Goal: Task Accomplishment & Management: Manage account settings

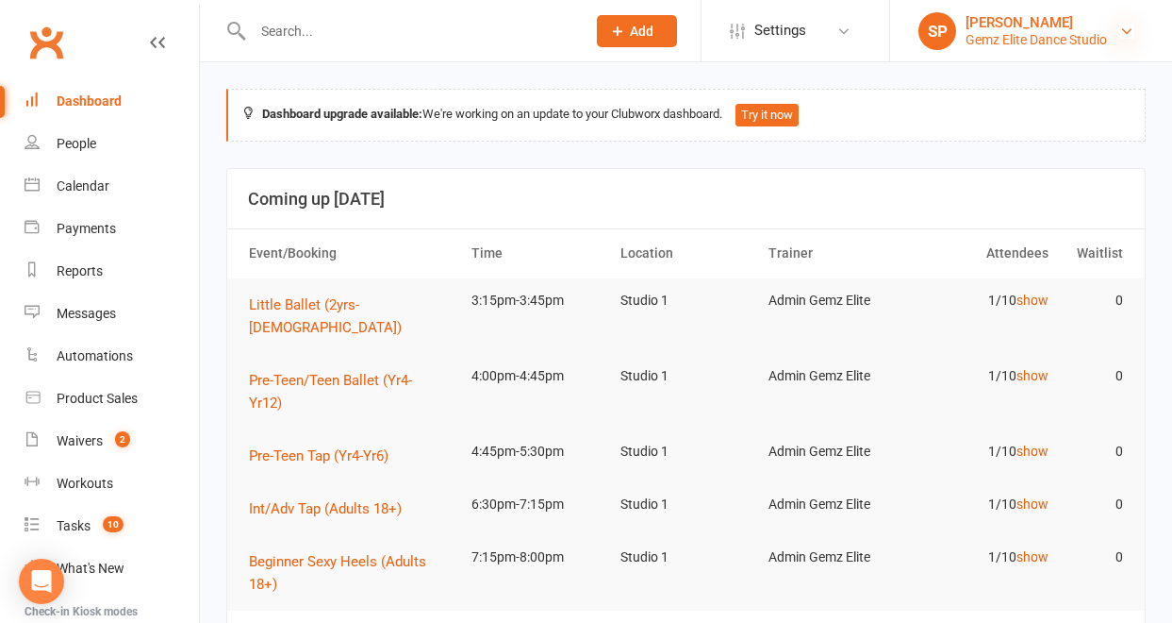
click at [1128, 29] on icon at bounding box center [1127, 31] width 15 height 15
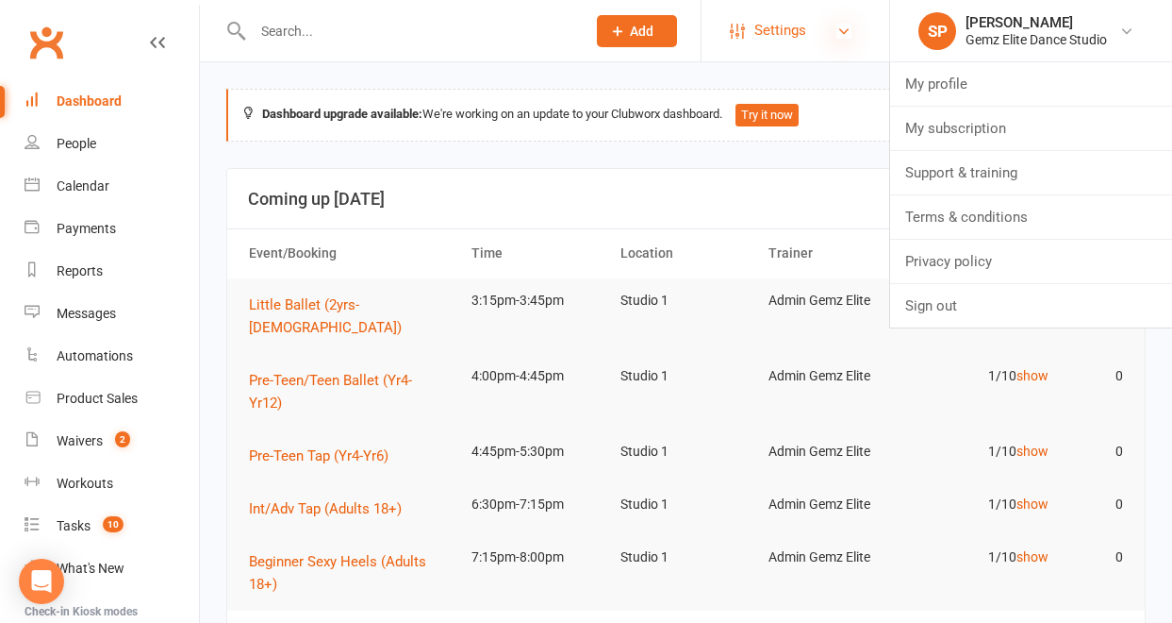
click at [839, 30] on icon at bounding box center [844, 31] width 15 height 15
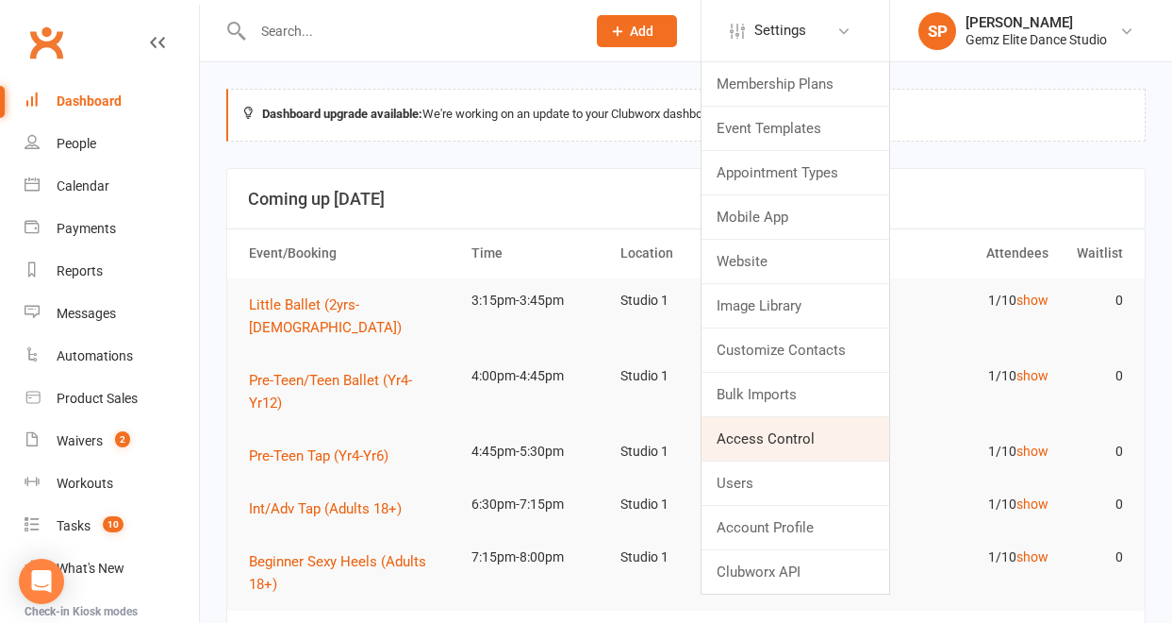
click at [789, 440] on link "Access Control" at bounding box center [796, 438] width 188 height 43
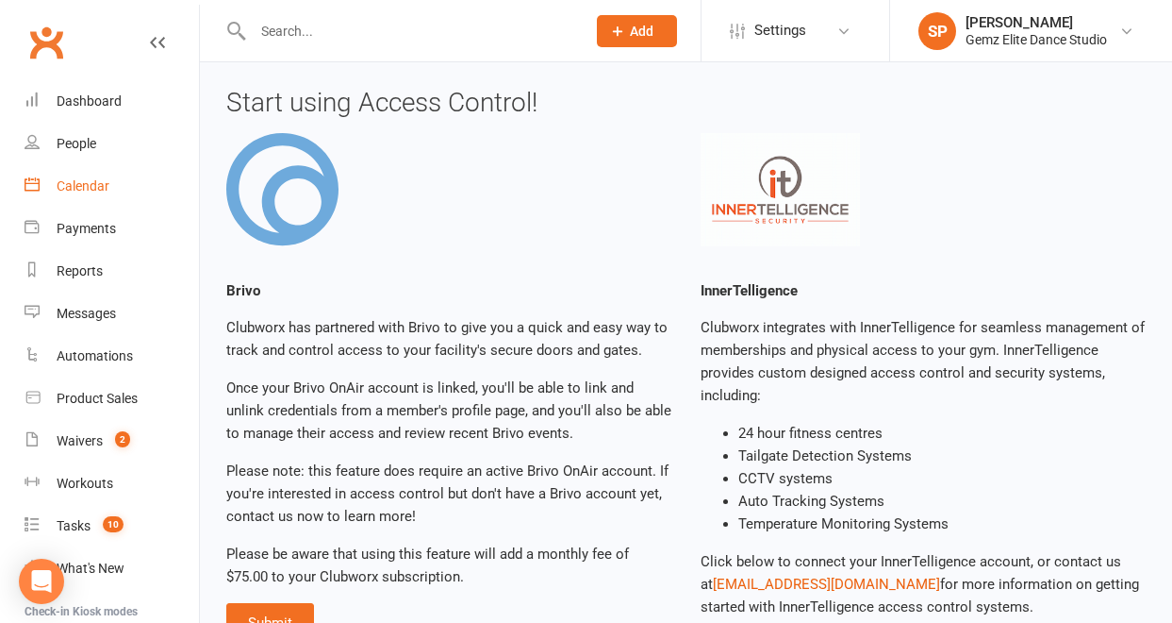
click at [89, 185] on div "Calendar" at bounding box center [83, 185] width 53 height 15
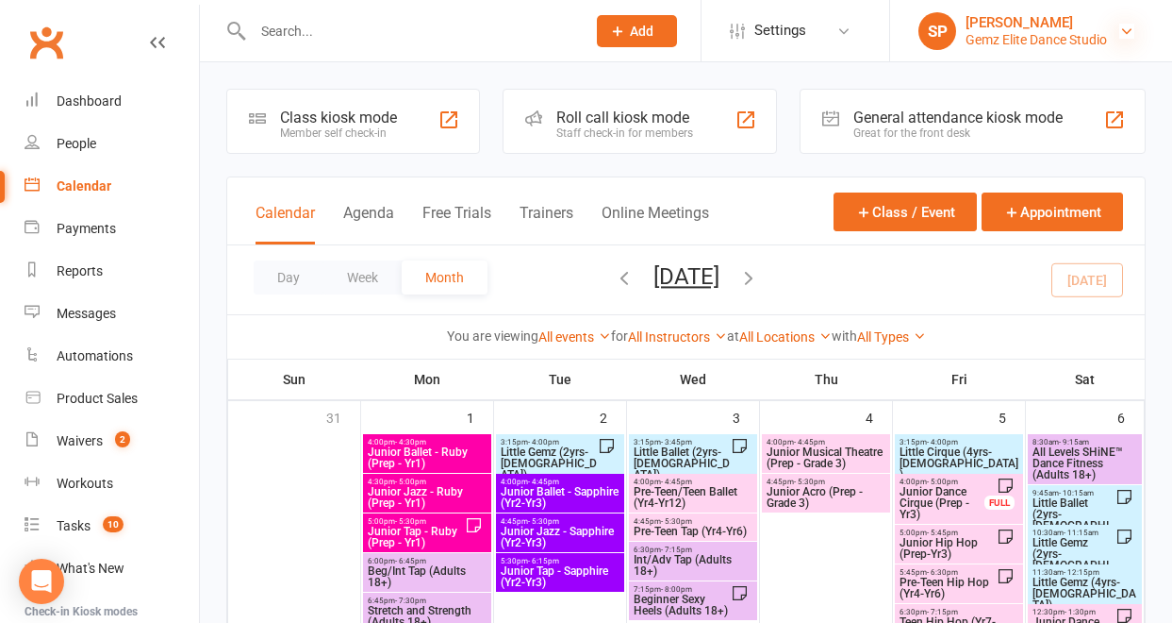
click at [1125, 27] on icon at bounding box center [1127, 31] width 15 height 15
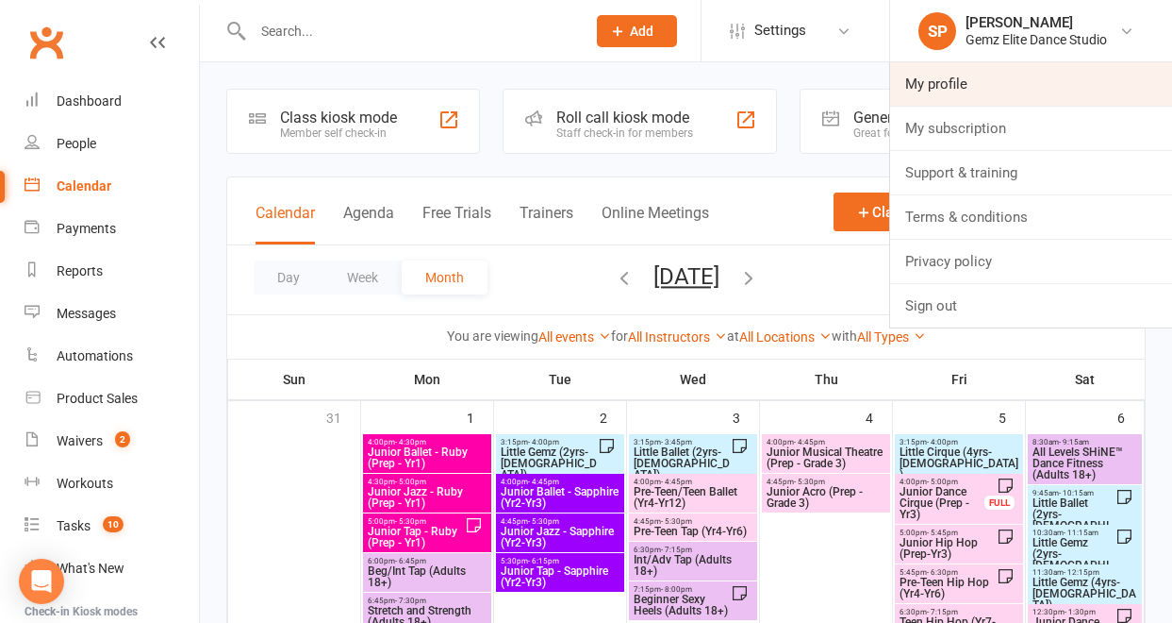
click at [1068, 81] on link "My profile" at bounding box center [1031, 83] width 282 height 43
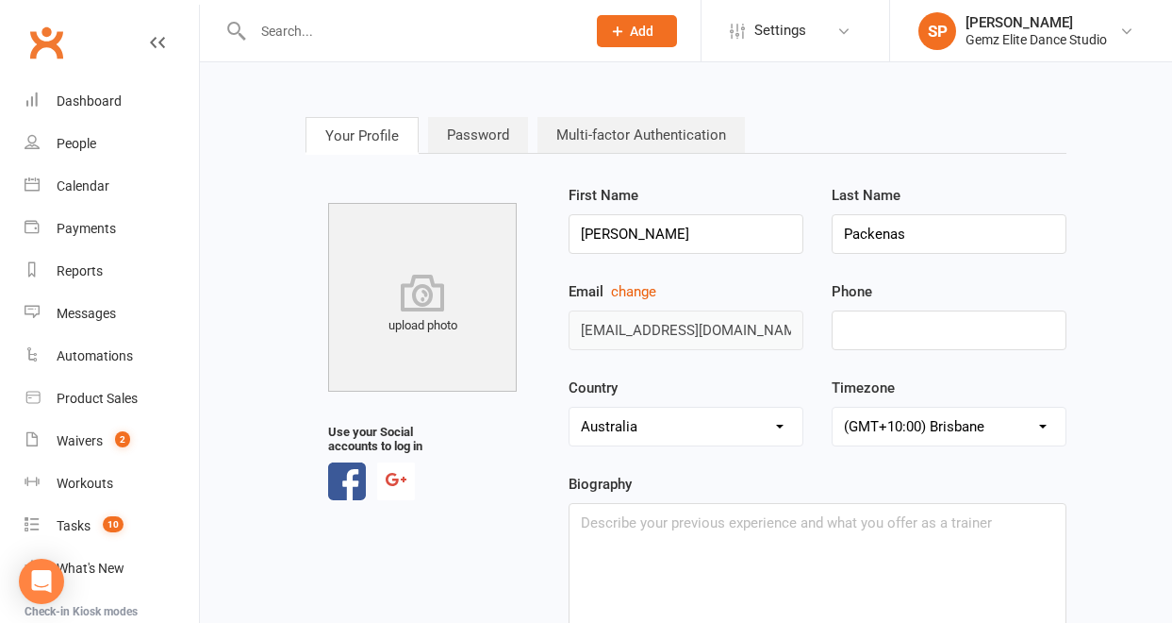
click at [492, 130] on link "Password" at bounding box center [478, 135] width 100 height 36
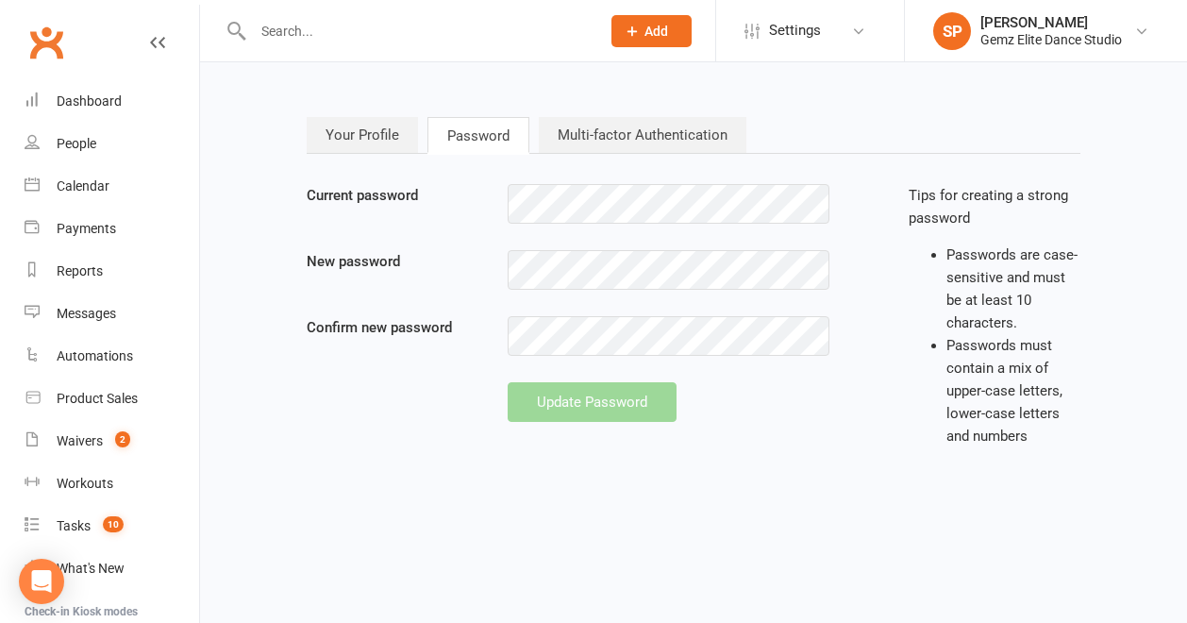
type input "[EMAIL_ADDRESS][DOMAIN_NAME]"
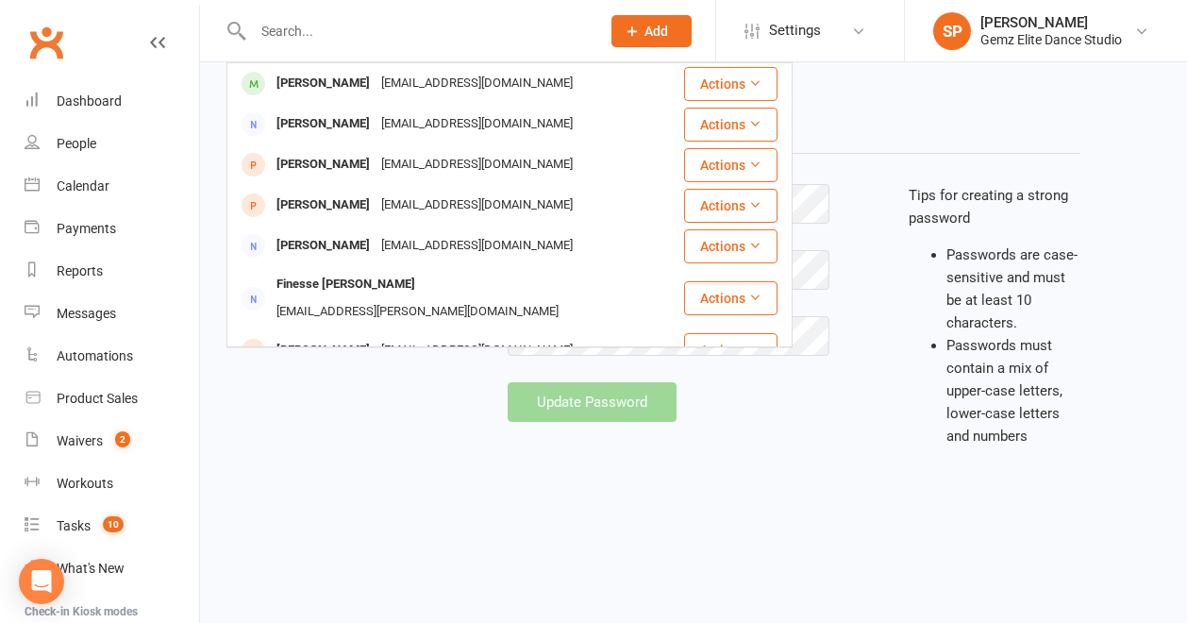
click at [966, 110] on div "Your Profile Password Multi-factor Authentication Current password New password…" at bounding box center [693, 291] width 802 height 404
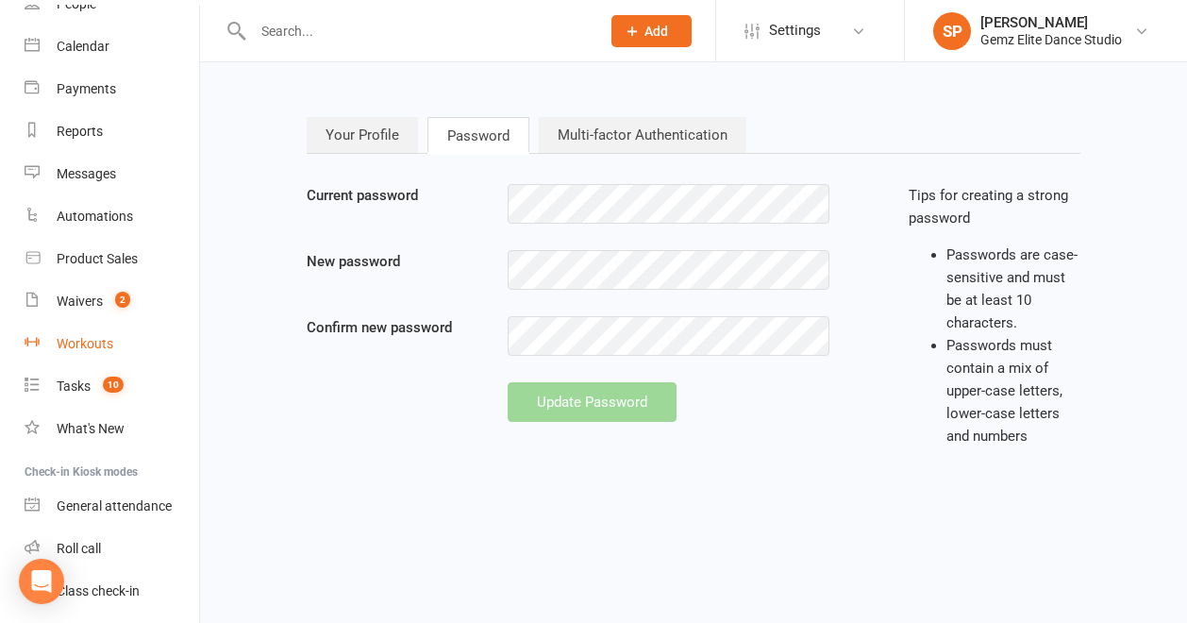
scroll to position [200, 0]
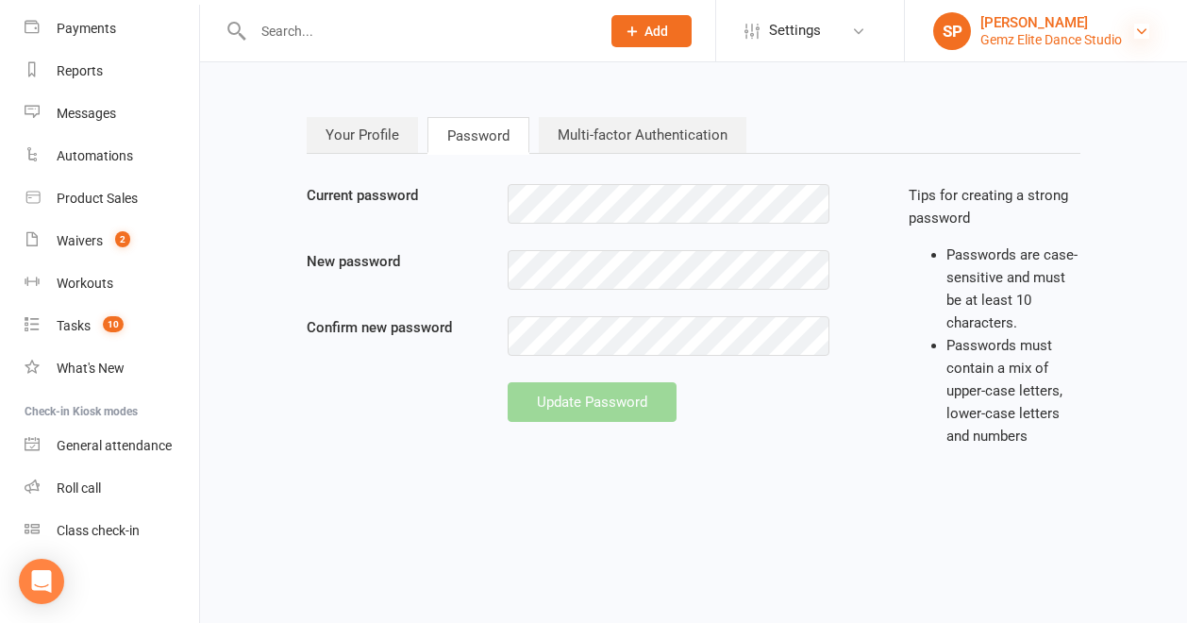
click at [1139, 35] on icon at bounding box center [1141, 31] width 15 height 15
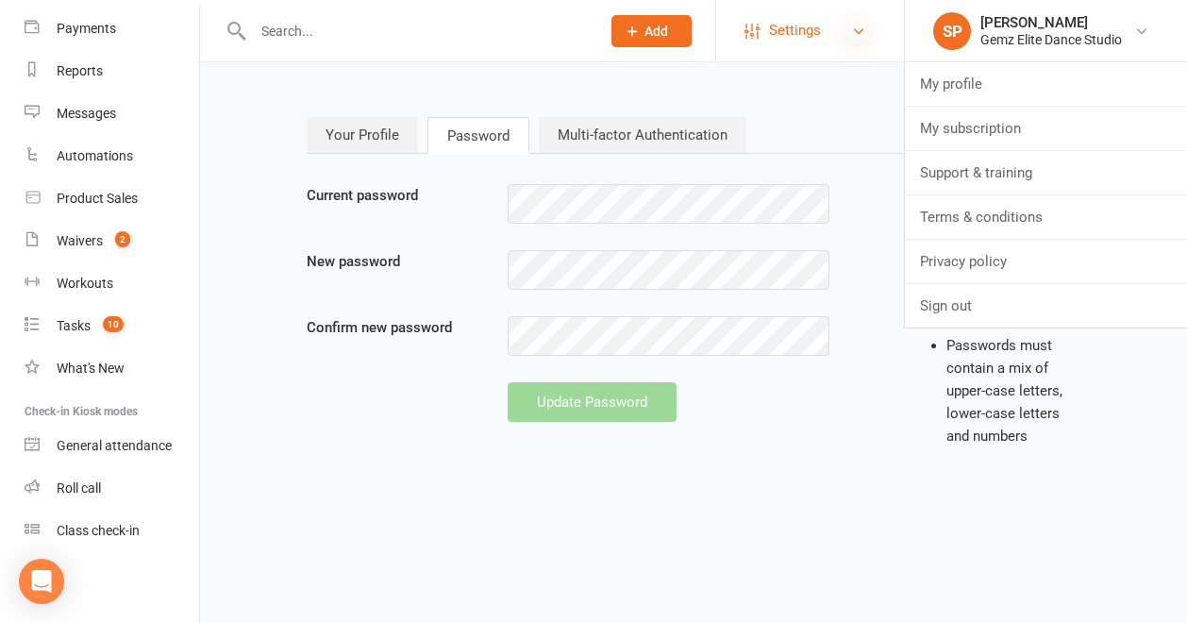
click at [862, 31] on icon at bounding box center [858, 31] width 15 height 15
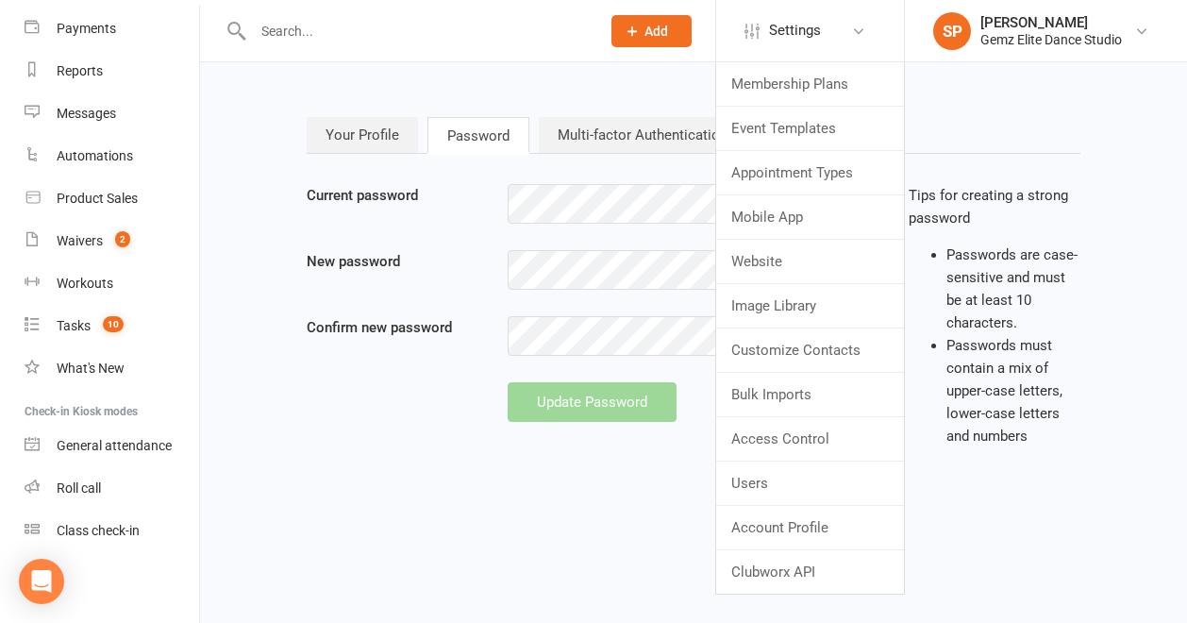
click at [942, 493] on html "Prospect Member Non-attending contact Class / event Appointment Task Membership…" at bounding box center [593, 259] width 1187 height 519
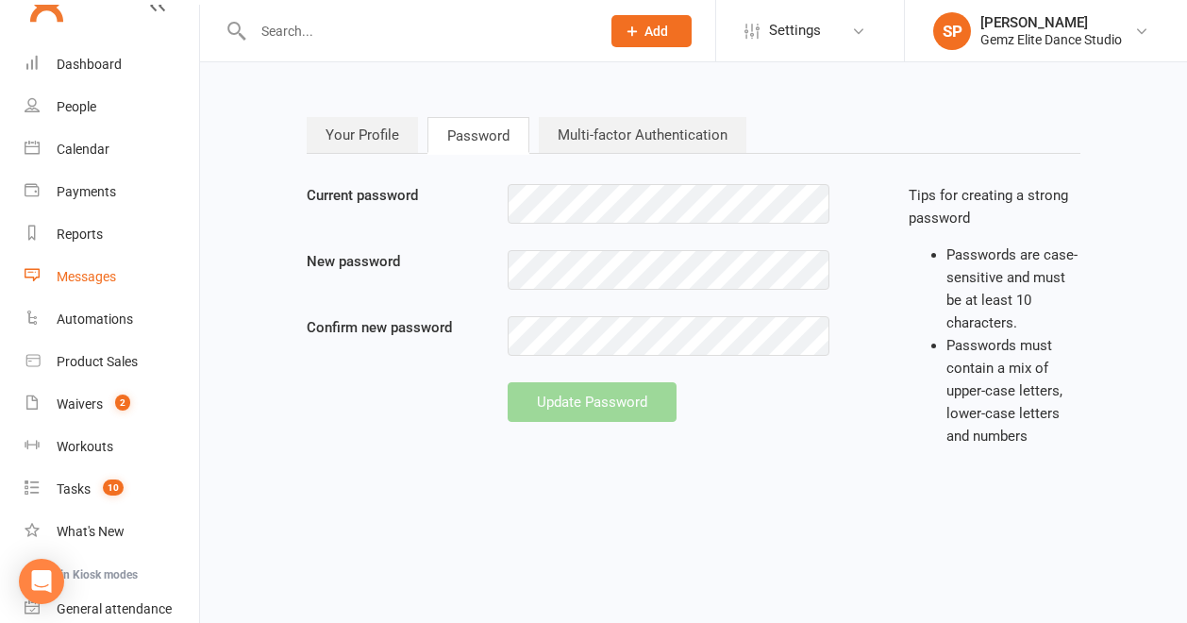
scroll to position [0, 0]
